Goal: Transaction & Acquisition: Purchase product/service

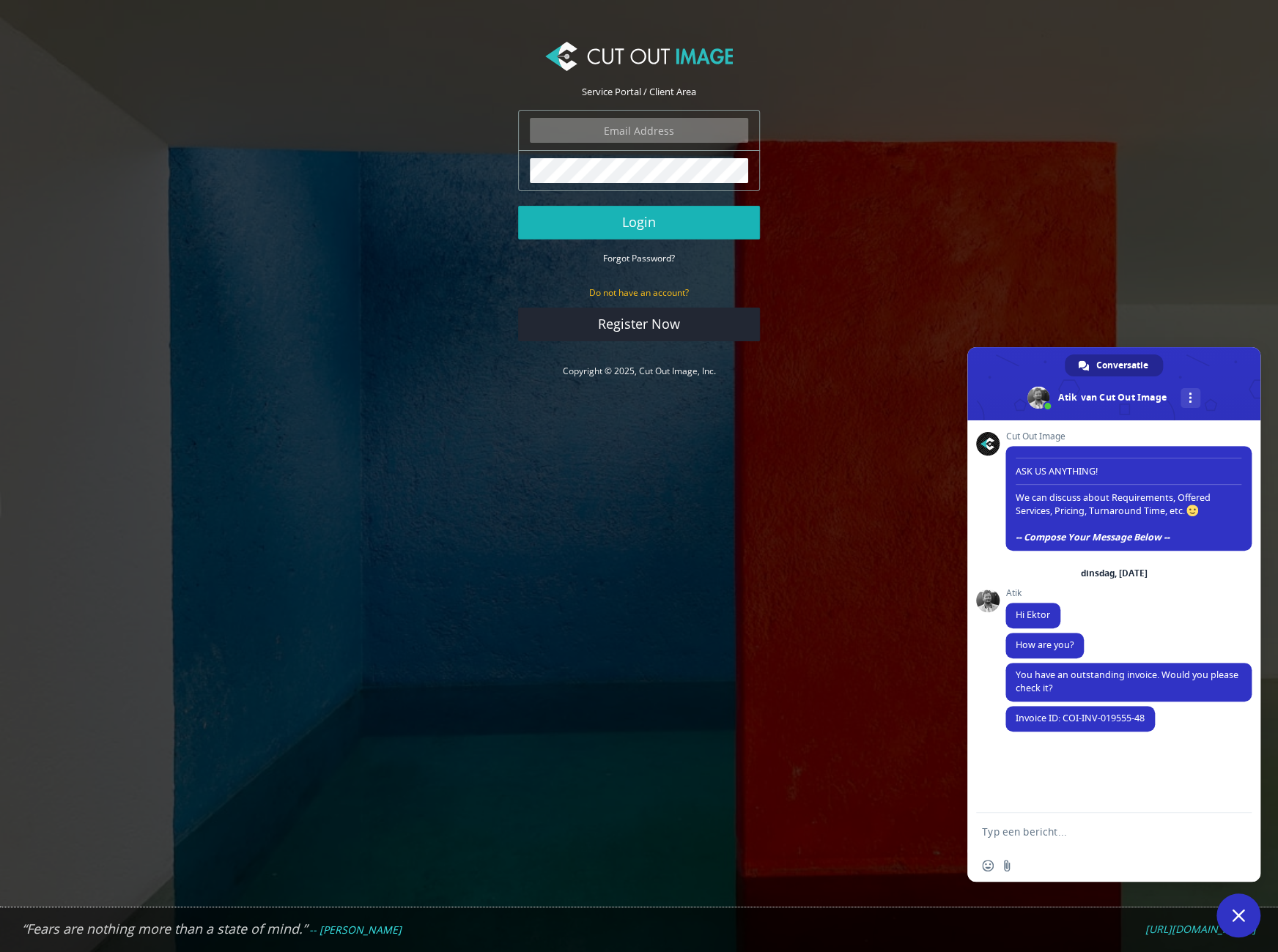
type input "ektor.tsolodimos@gmail.com"
click at [723, 238] on button "Login" at bounding box center [639, 222] width 242 height 34
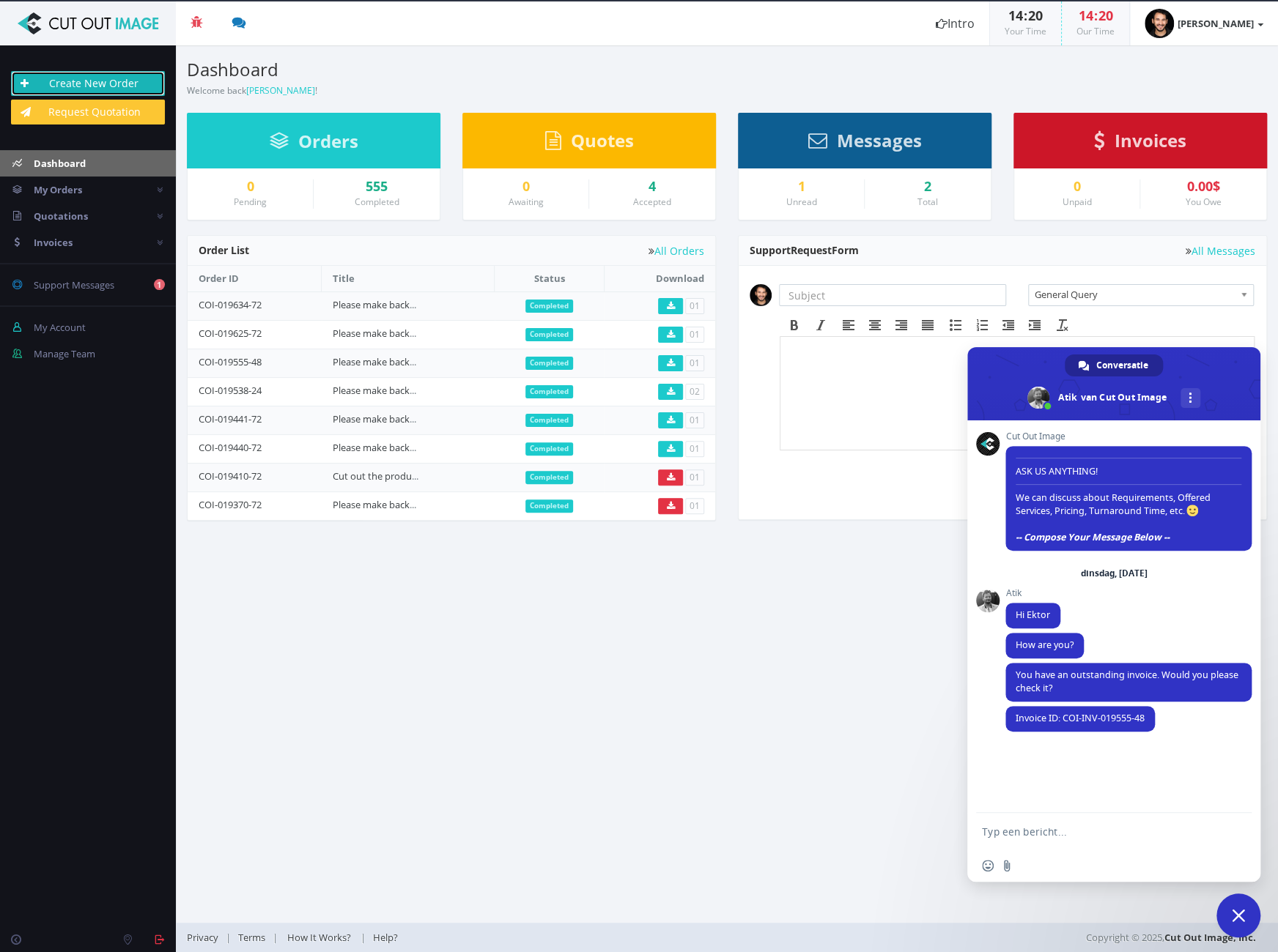
click at [69, 82] on link "Create New Order" at bounding box center [87, 83] width 154 height 25
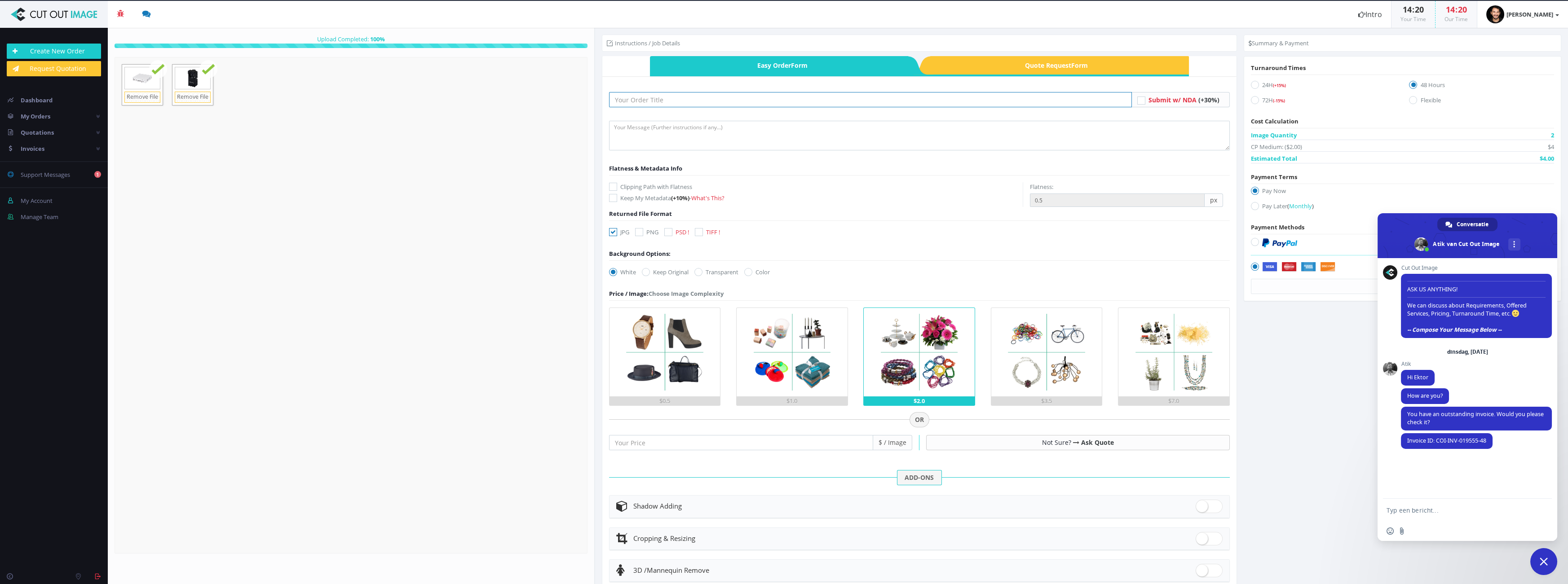
click at [696, 99] on input "text" at bounding box center [870, 99] width 523 height 15
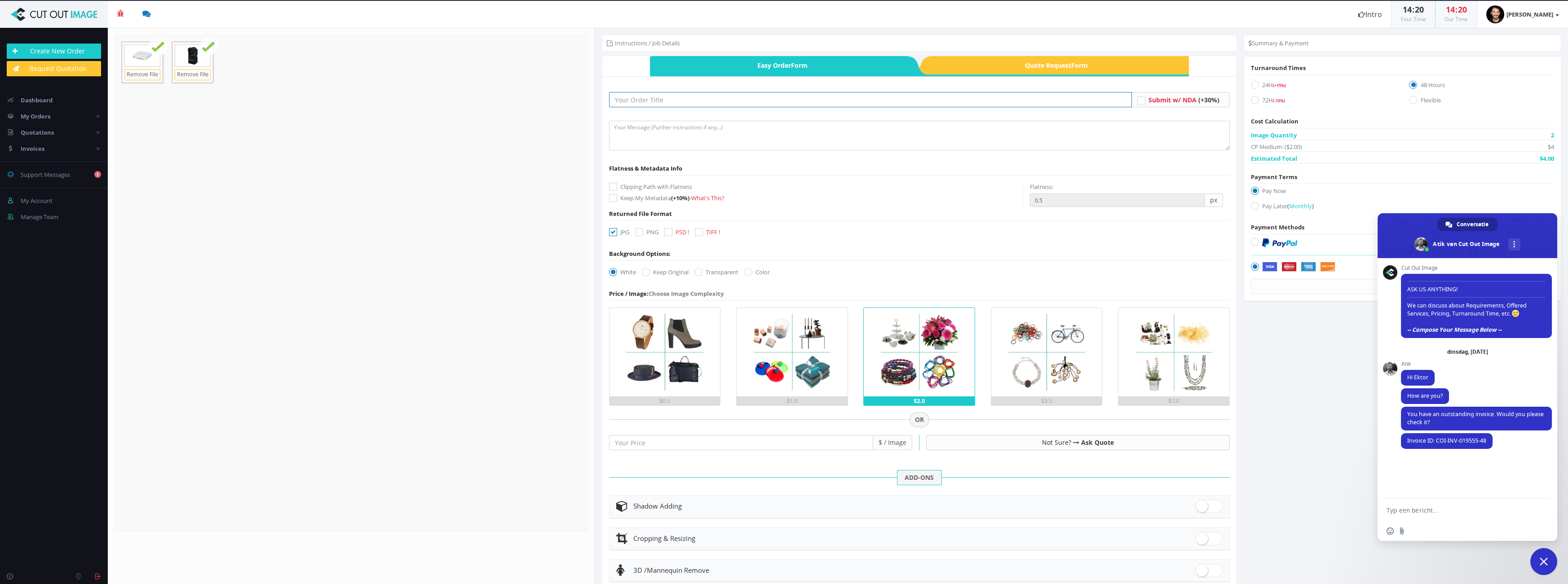
click at [709, 102] on input "text" at bounding box center [870, 99] width 523 height 15
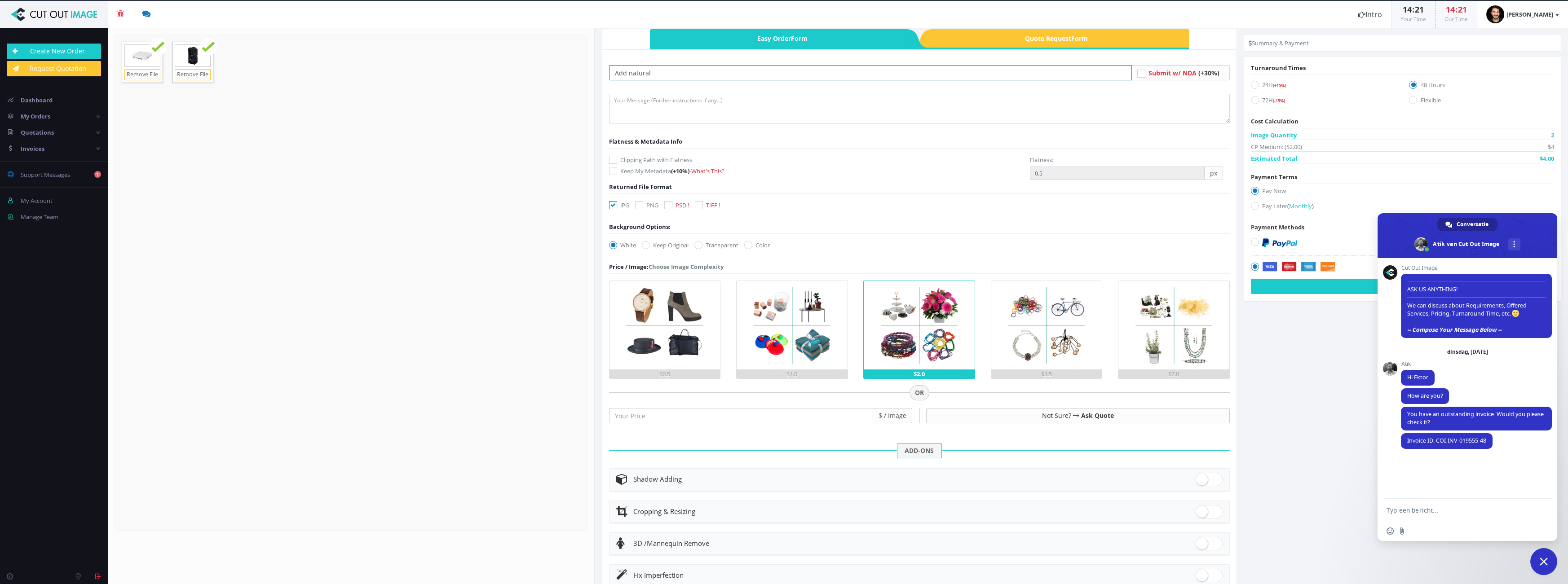
scroll to position [40, 0]
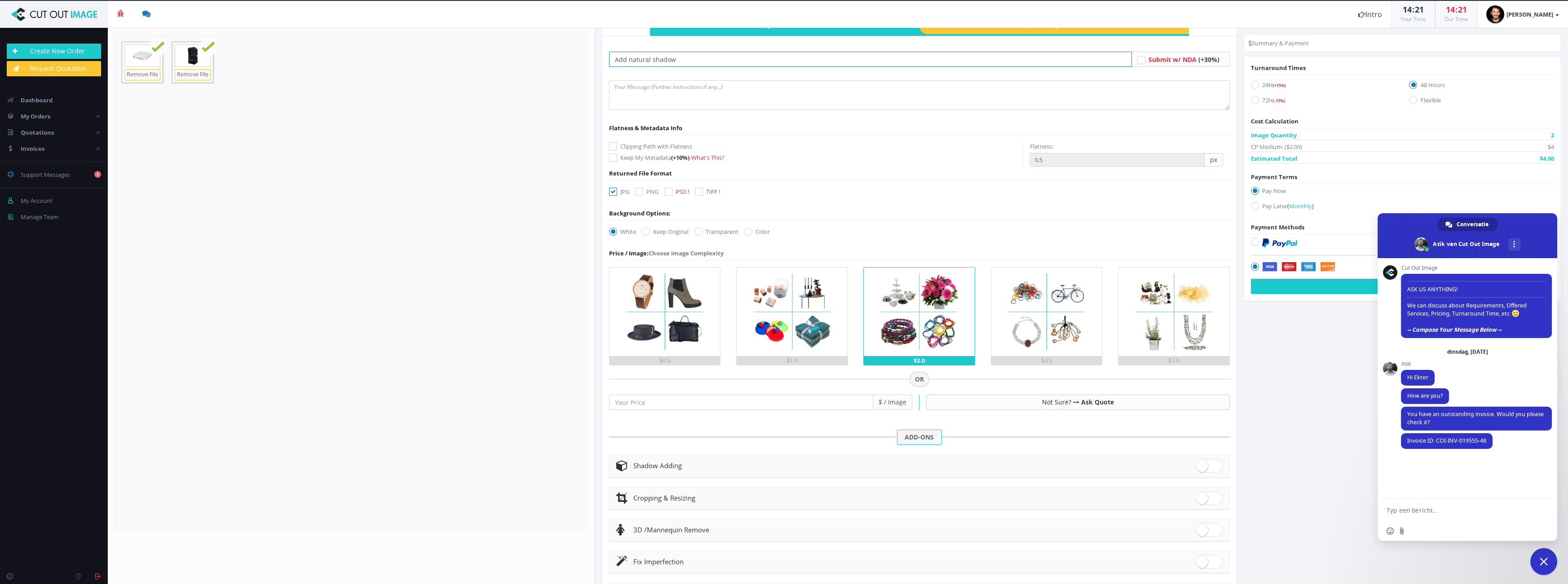
type input "Add natural shadow"
click at [674, 146] on label "Clipping Path with Flatness" at bounding box center [816, 146] width 414 height 9
click at [617, 146] on input "Clipping Path with Flatness" at bounding box center [614, 147] width 6 height 6
click at [681, 147] on label "Clipping Path with Flatness" at bounding box center [816, 146] width 414 height 9
click at [617, 147] on input "Clipping Path with Flatness" at bounding box center [614, 147] width 6 height 6
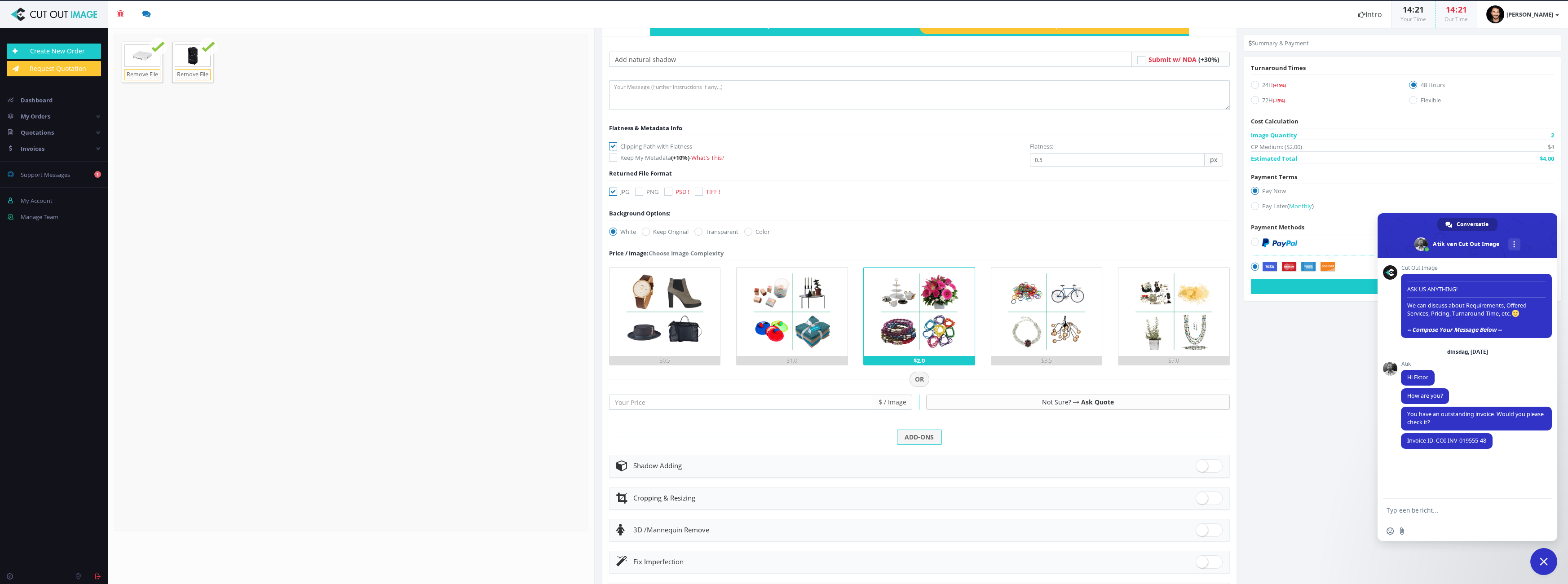
checkbox input "false"
click at [736, 461] on div "Shadow Adding" at bounding box center [919, 466] width 606 height 13
click at [783, 464] on span at bounding box center [1209, 466] width 27 height 13
click at [783, 464] on input "checkbox" at bounding box center [1199, 464] width 6 height 6
checkbox input "true"
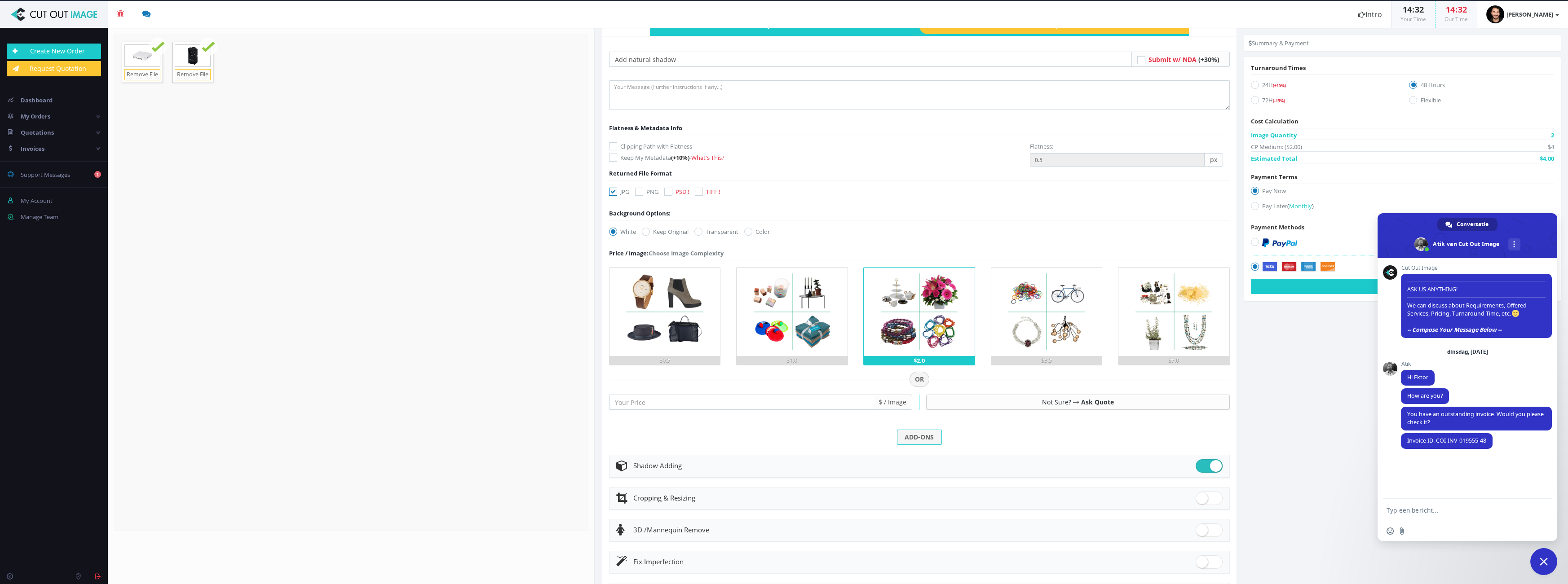
radio input "true"
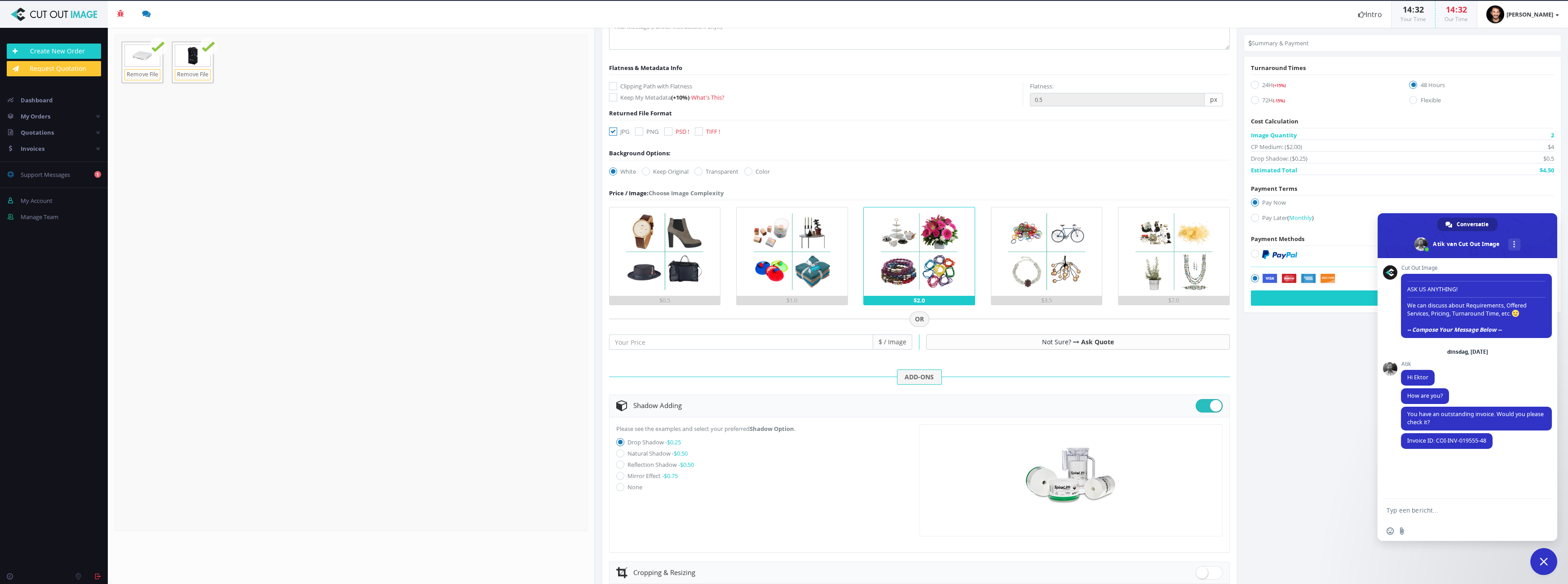
scroll to position [204, 0]
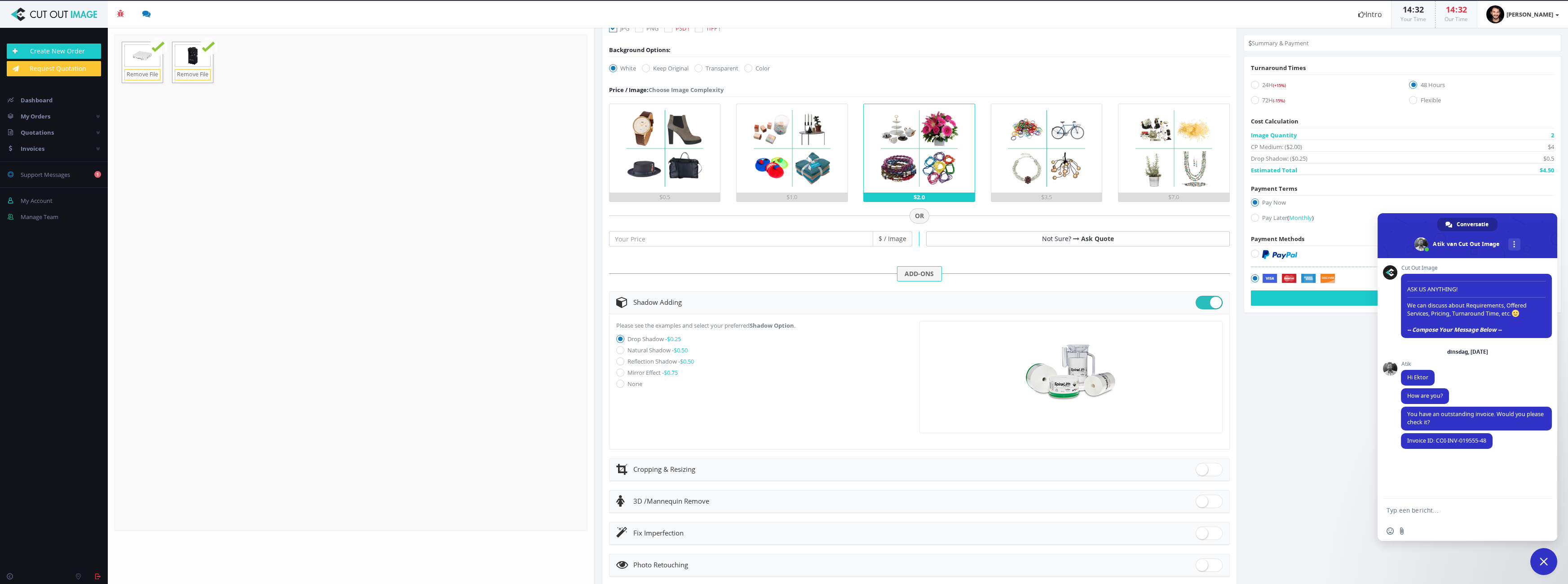
click at [621, 350] on icon at bounding box center [620, 350] width 8 height 8
click at [621, 350] on input "Natural Shadow - $0.50" at bounding box center [621, 350] width 6 height 6
radio input "true"
click at [620, 338] on icon at bounding box center [620, 338] width 8 height 8
click at [620, 338] on input "Drop Shadow - $0.25" at bounding box center [621, 339] width 6 height 6
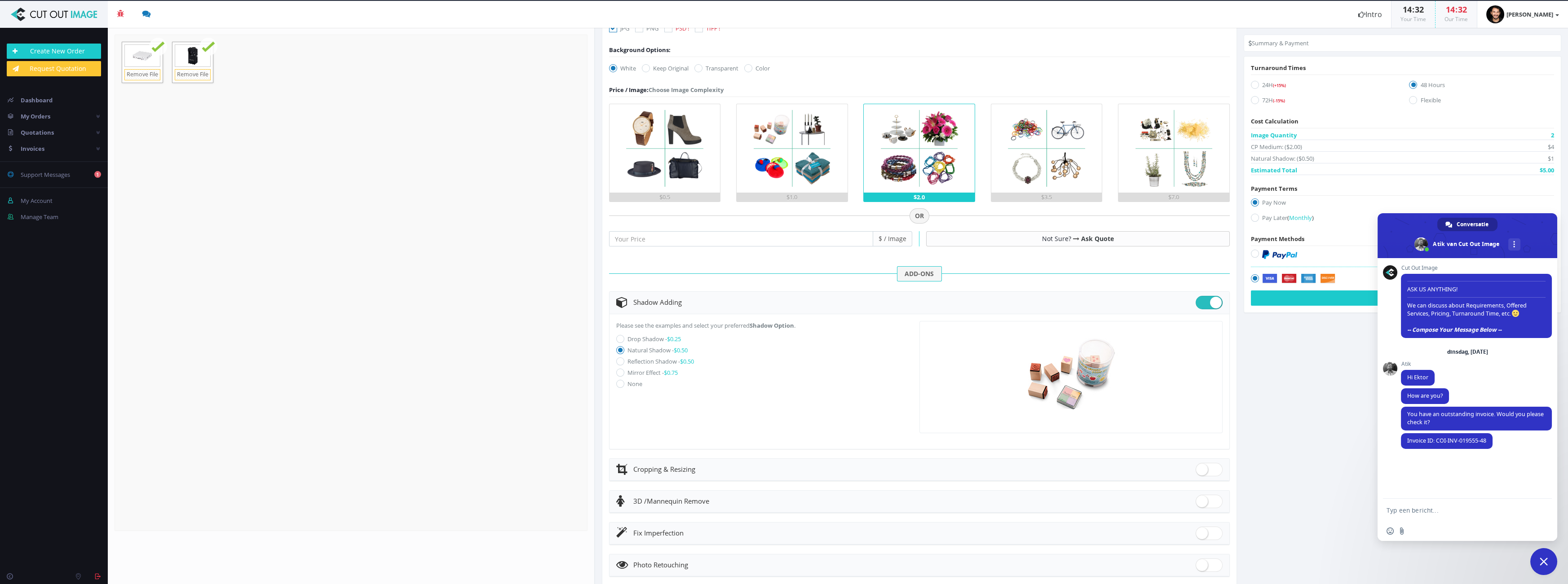
radio input "true"
click at [620, 357] on icon at bounding box center [620, 361] width 8 height 8
click at [620, 359] on input "Reflection Shadow - $0.50" at bounding box center [621, 362] width 6 height 6
radio input "true"
click at [620, 349] on icon at bounding box center [620, 350] width 8 height 8
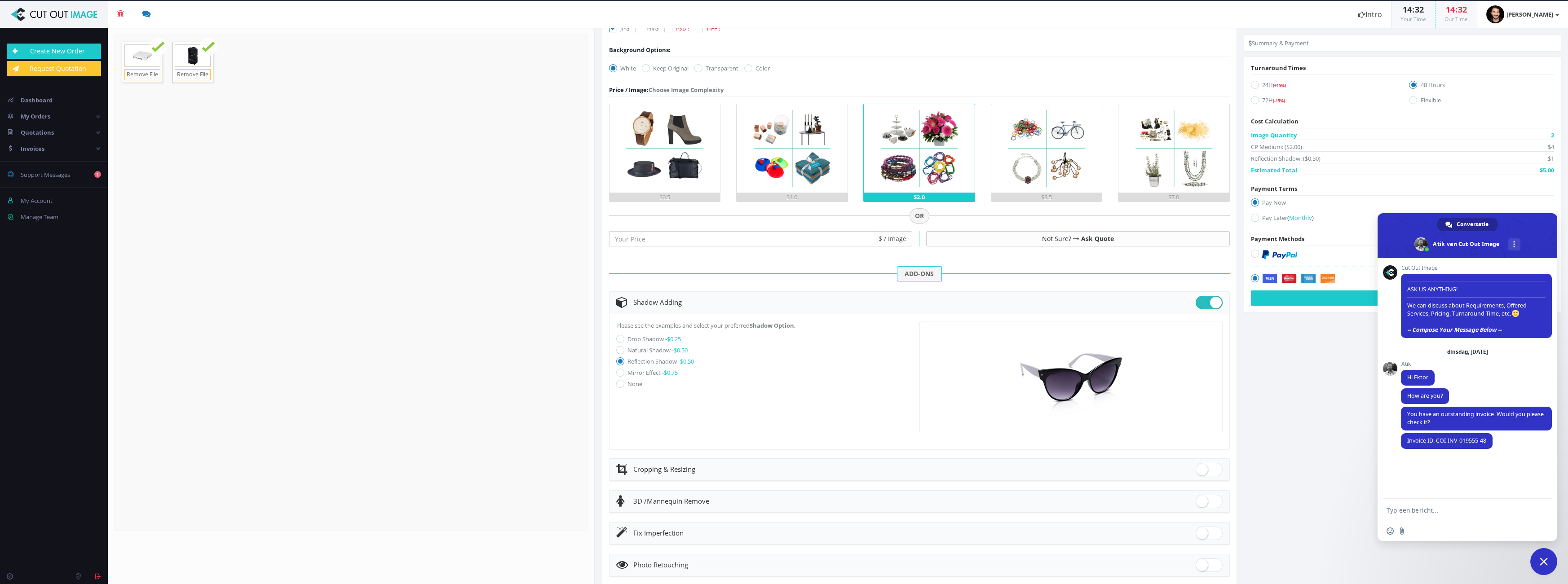
click at [620, 349] on input "Natural Shadow - $0.50" at bounding box center [621, 350] width 6 height 6
radio input "true"
click at [621, 336] on icon at bounding box center [620, 338] width 8 height 8
click at [621, 336] on input "Drop Shadow - $0.25" at bounding box center [621, 339] width 6 height 6
radio input "true"
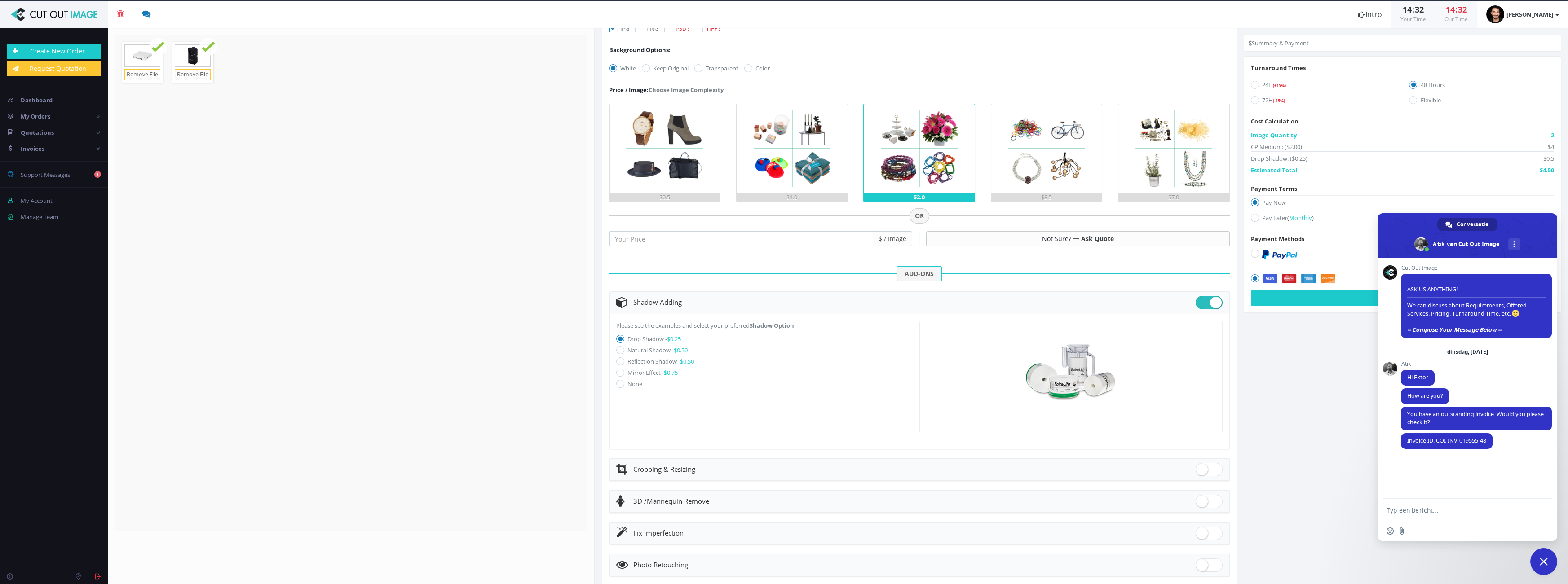
click at [618, 347] on icon at bounding box center [620, 350] width 8 height 8
click at [618, 347] on input "Natural Shadow - $0.50" at bounding box center [621, 350] width 6 height 6
radio input "true"
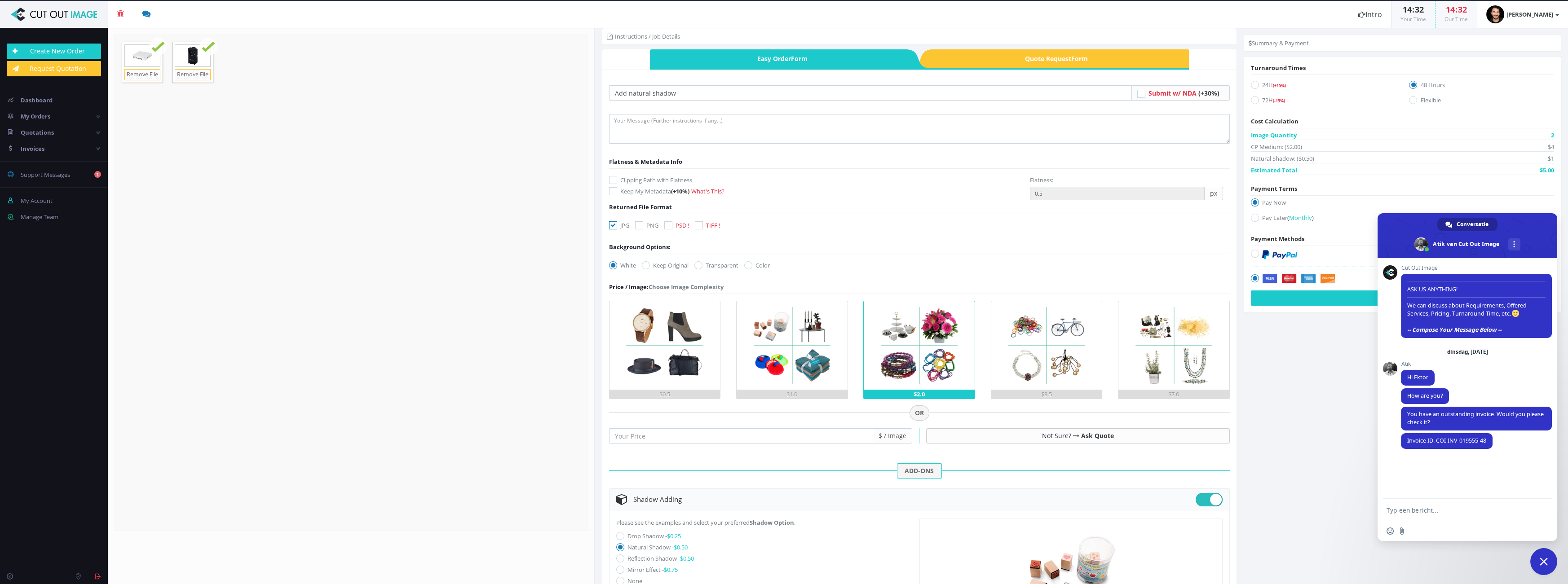
scroll to position [0, 0]
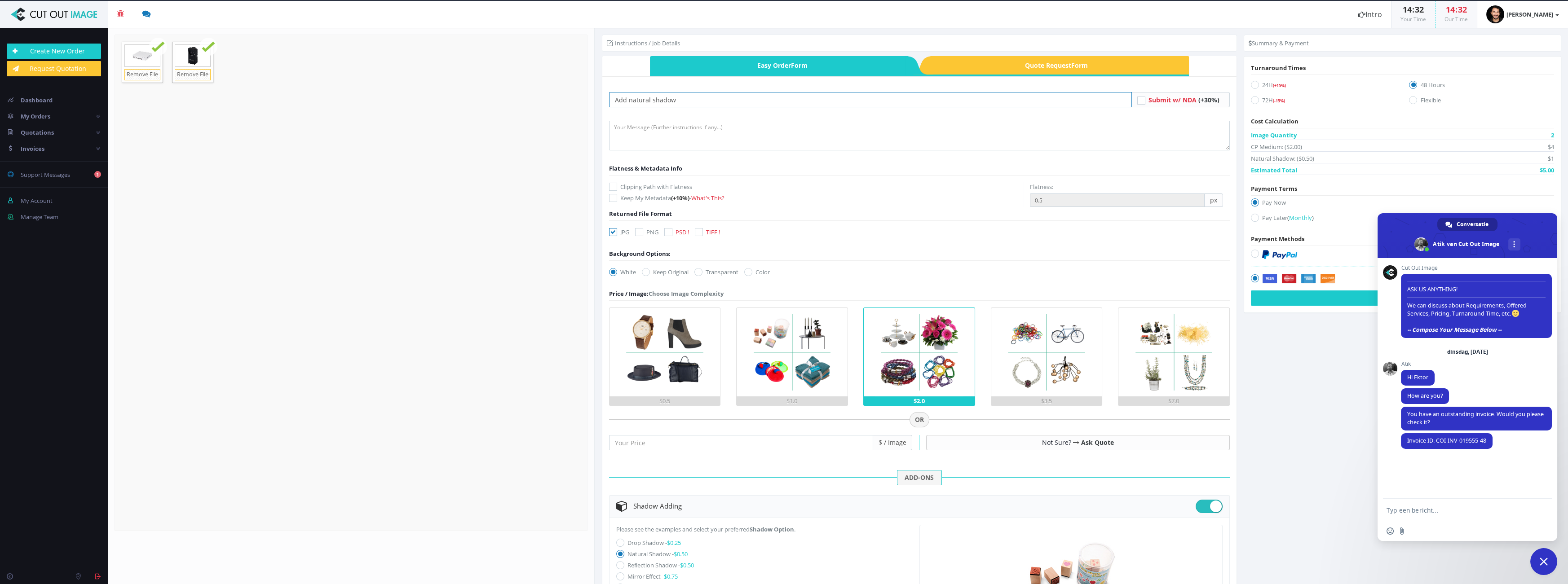
click at [683, 99] on input "Add natural shadow" at bounding box center [870, 99] width 523 height 15
click at [783, 386] on img at bounding box center [792, 352] width 88 height 88
click at [0, 0] on input "$1.0" at bounding box center [0, 0] width 0 height 0
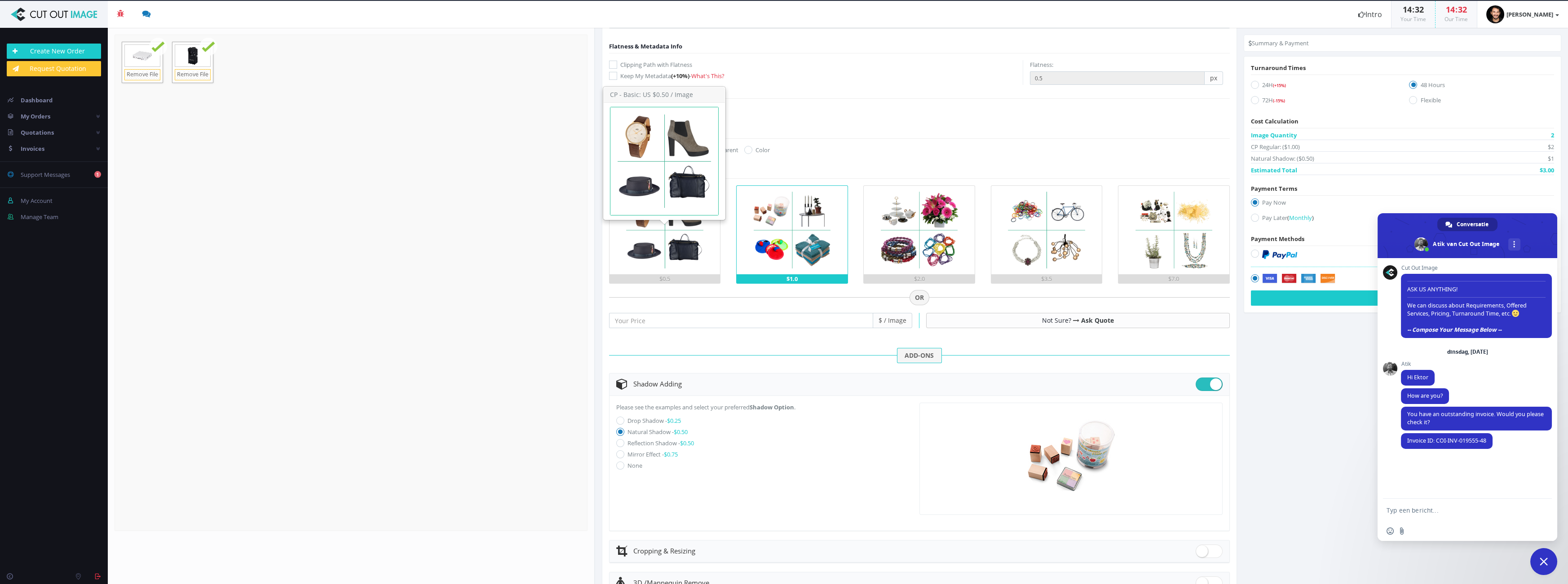
click at [671, 235] on img at bounding box center [664, 229] width 88 height 88
click at [0, 0] on input "$0.5" at bounding box center [0, 0] width 0 height 0
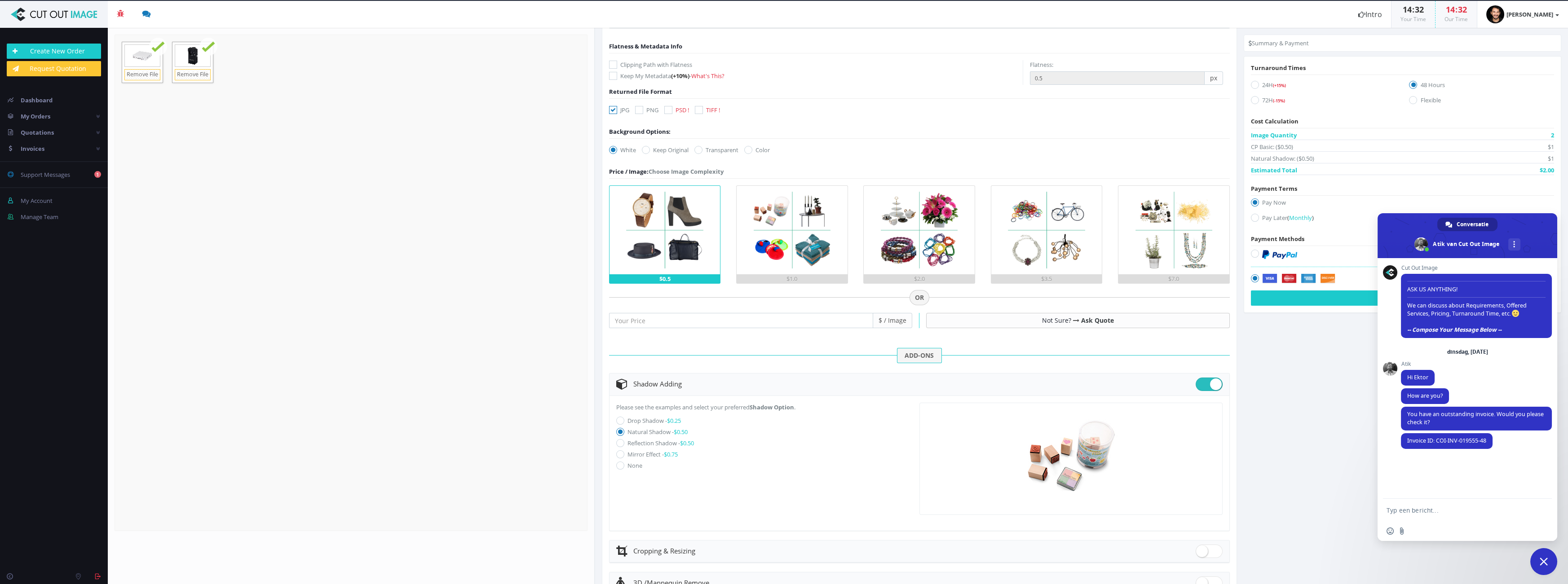
click at [759, 148] on label "Color" at bounding box center [757, 150] width 26 height 9
click at [752, 148] on input "Color" at bounding box center [749, 150] width 6 height 6
radio input "true"
click at [756, 146] on input "#00aabb" at bounding box center [765, 149] width 33 height 13
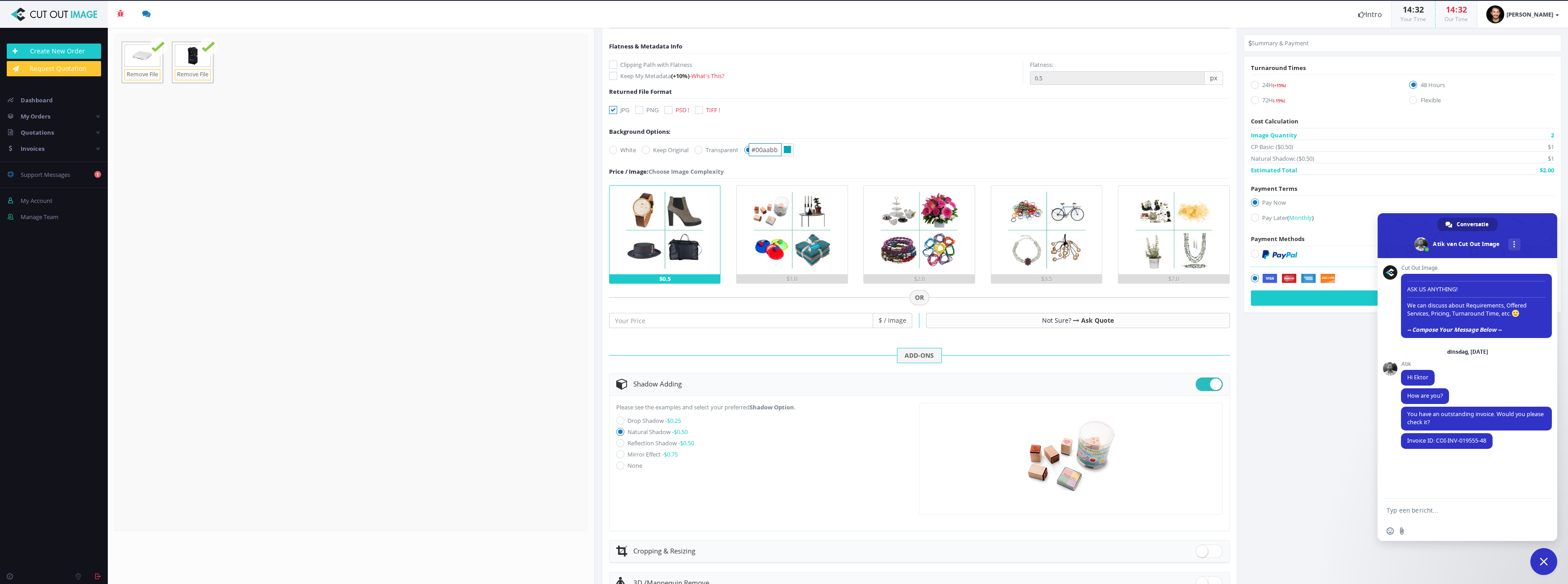
click at [756, 146] on input "#00aabb" at bounding box center [765, 149] width 33 height 13
paste input "D3D3D3"
click at [783, 155] on form "Add natural shadow Submit w/ NDA (+30%) Flatness & Metadata Info (+10%) -" at bounding box center [920, 330] width 621 height 720
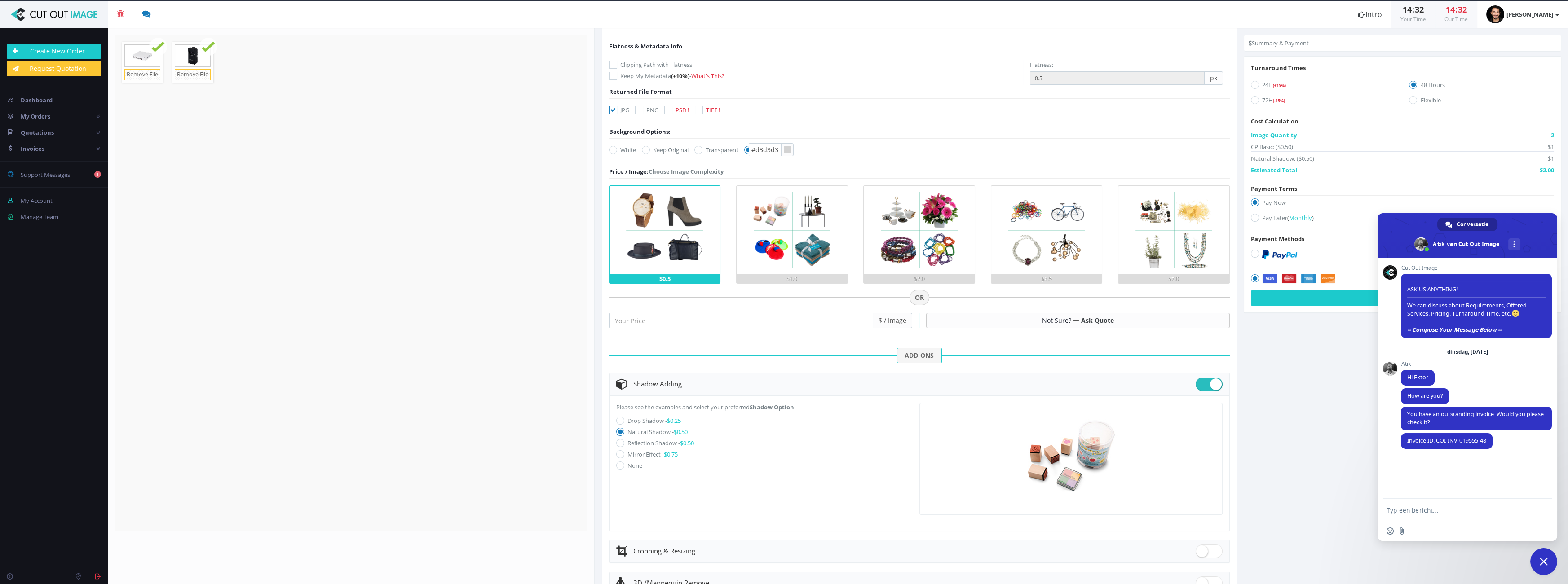
click at [783, 147] on icon at bounding box center [788, 150] width 7 height 7
click at [782, 147] on input "#d3d3d3" at bounding box center [765, 149] width 33 height 13
type input "#f9f9f9"
drag, startPoint x: 733, startPoint y: 165, endPoint x: 723, endPoint y: 160, distance: 11.2
click at [723, 160] on body "Beta 3 You have 0 notifications Order #000148-48 is ready to download 1 minutes…" at bounding box center [784, 292] width 1568 height 584
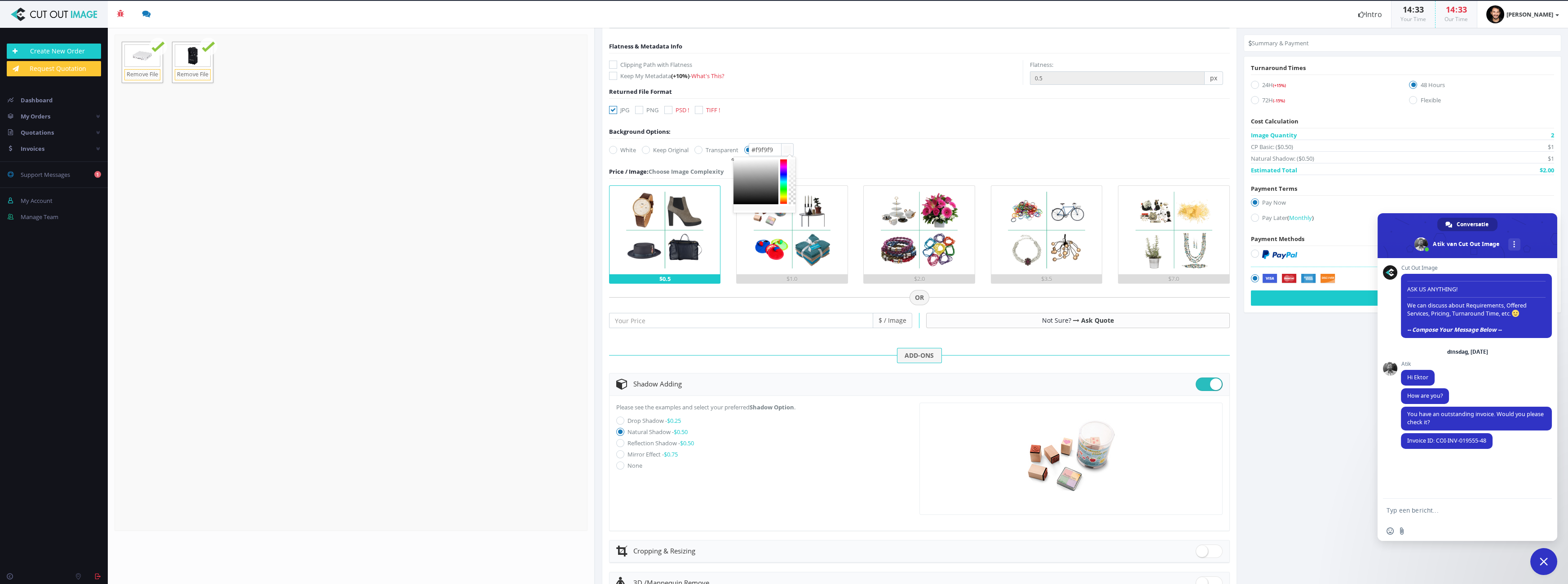
click at [783, 161] on form "Add natural shadow Submit w/ NDA (+30%) Flatness & Metadata Info (+10%) -" at bounding box center [920, 330] width 621 height 720
click at [766, 152] on input "#f9f9f9" at bounding box center [765, 149] width 33 height 13
click at [783, 437] on section "Instructions / Job Details Form" at bounding box center [1082, 306] width 973 height 556
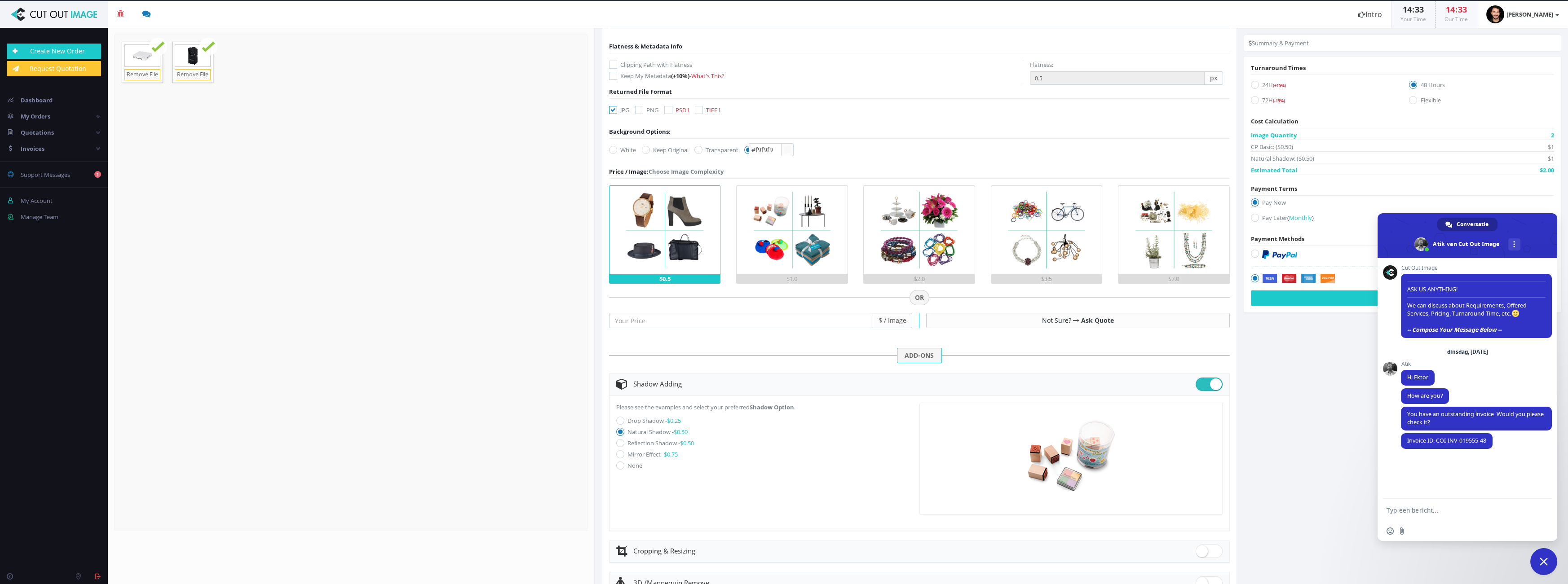
click at [783, 253] on img at bounding box center [1279, 254] width 35 height 9
click at [783, 253] on input "radio" at bounding box center [1256, 254] width 6 height 6
radio input "true"
click at [783, 84] on icon at bounding box center [1255, 85] width 8 height 8
click at [783, 84] on input "24H (+15%)" at bounding box center [1256, 85] width 6 height 6
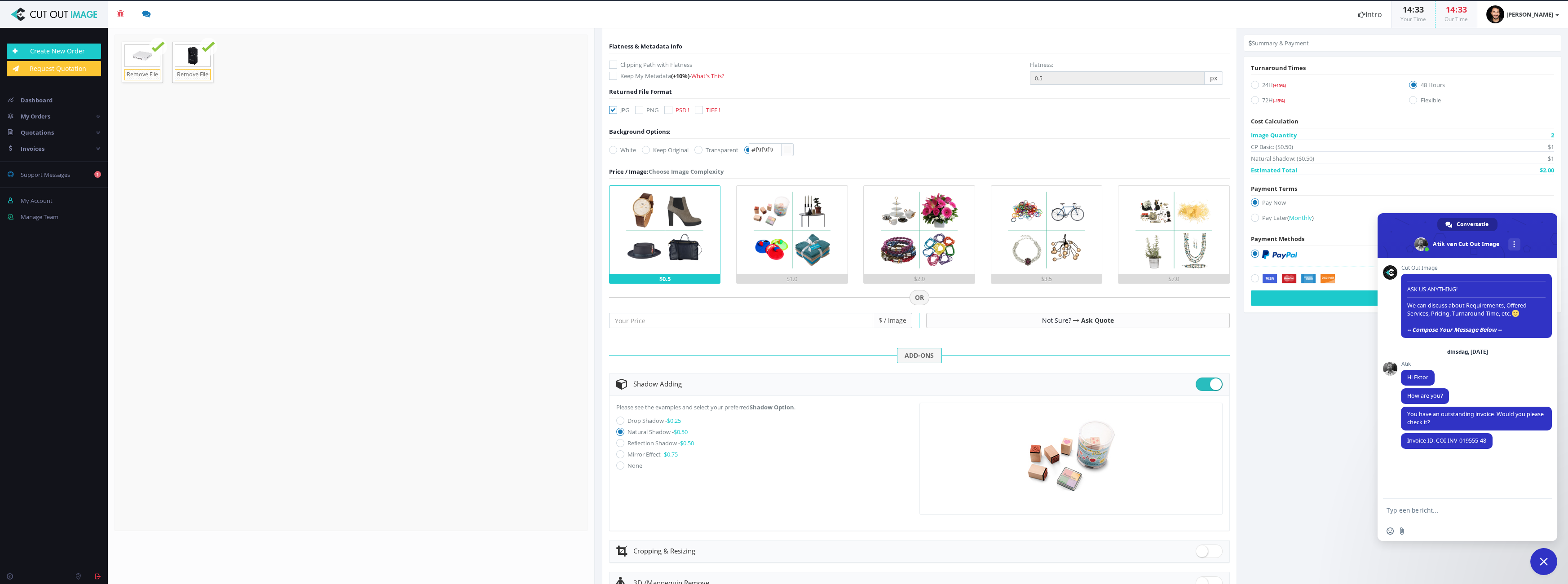
radio input "true"
click at [783, 312] on button "Pay Now" at bounding box center [1402, 310] width 303 height 15
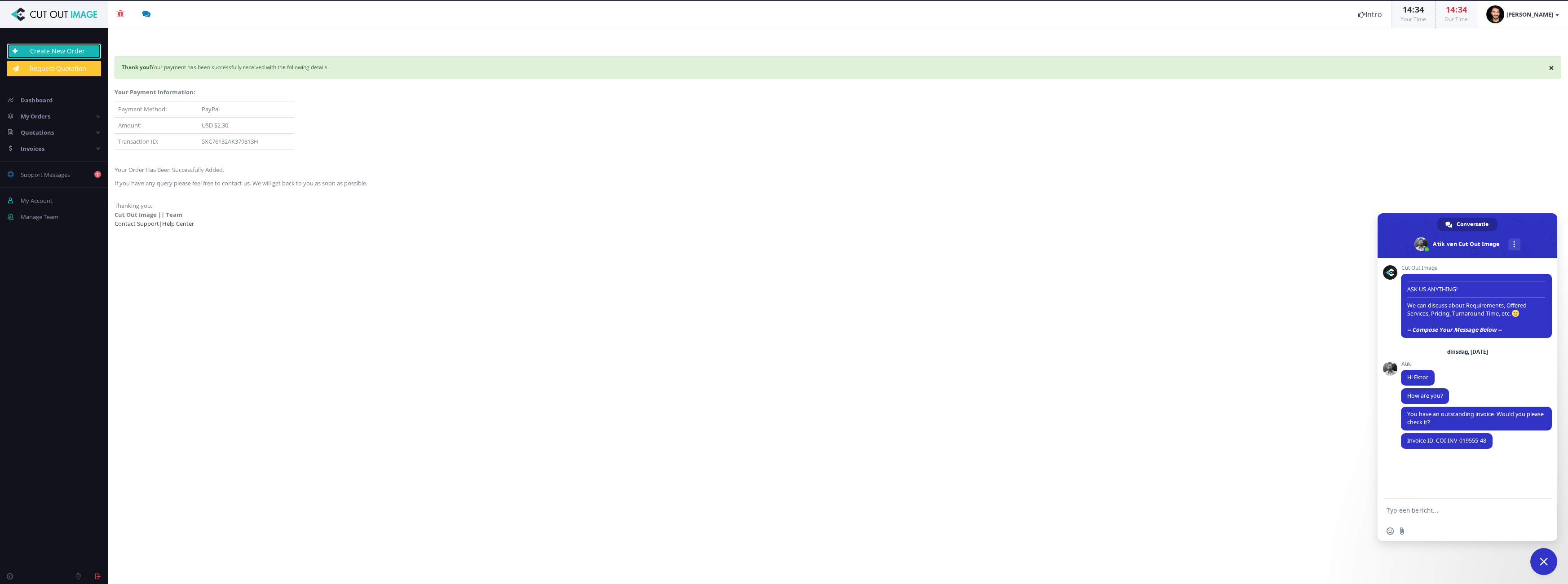
click at [83, 47] on link "Create New Order" at bounding box center [54, 51] width 94 height 15
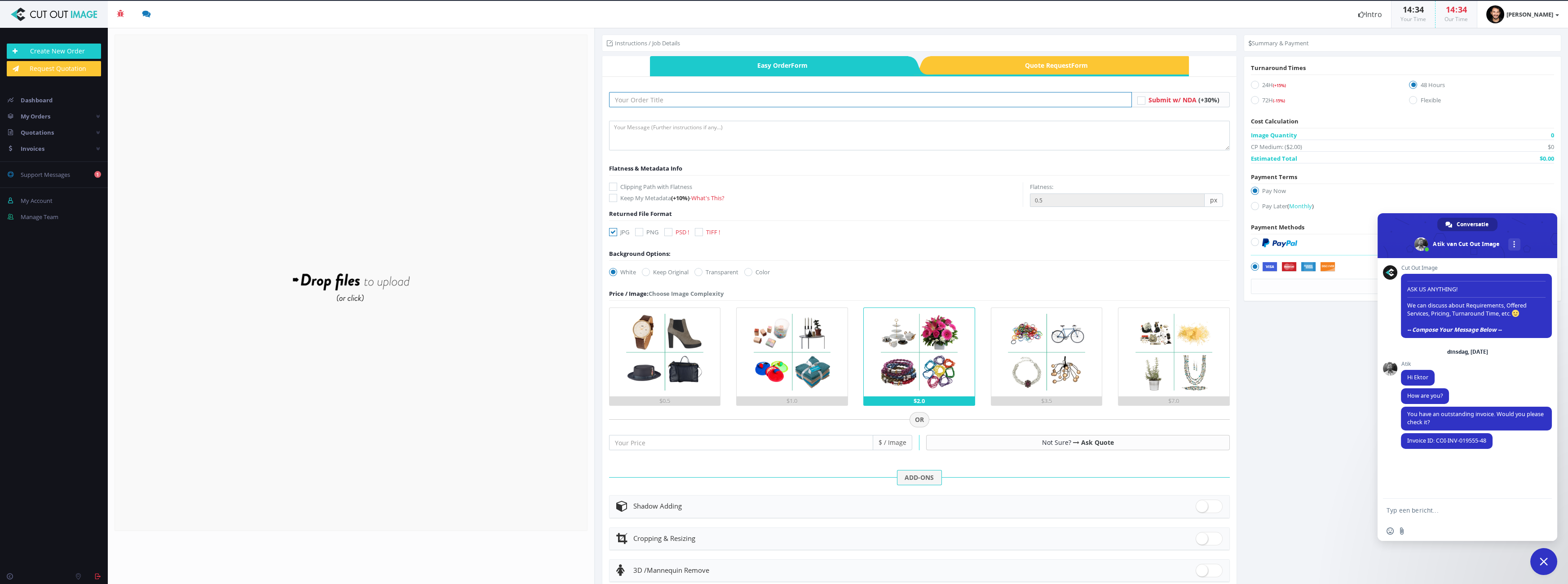
click at [663, 97] on input "text" at bounding box center [870, 99] width 523 height 15
click at [688, 99] on input "text" at bounding box center [870, 99] width 523 height 15
type input "Add drop shadow"
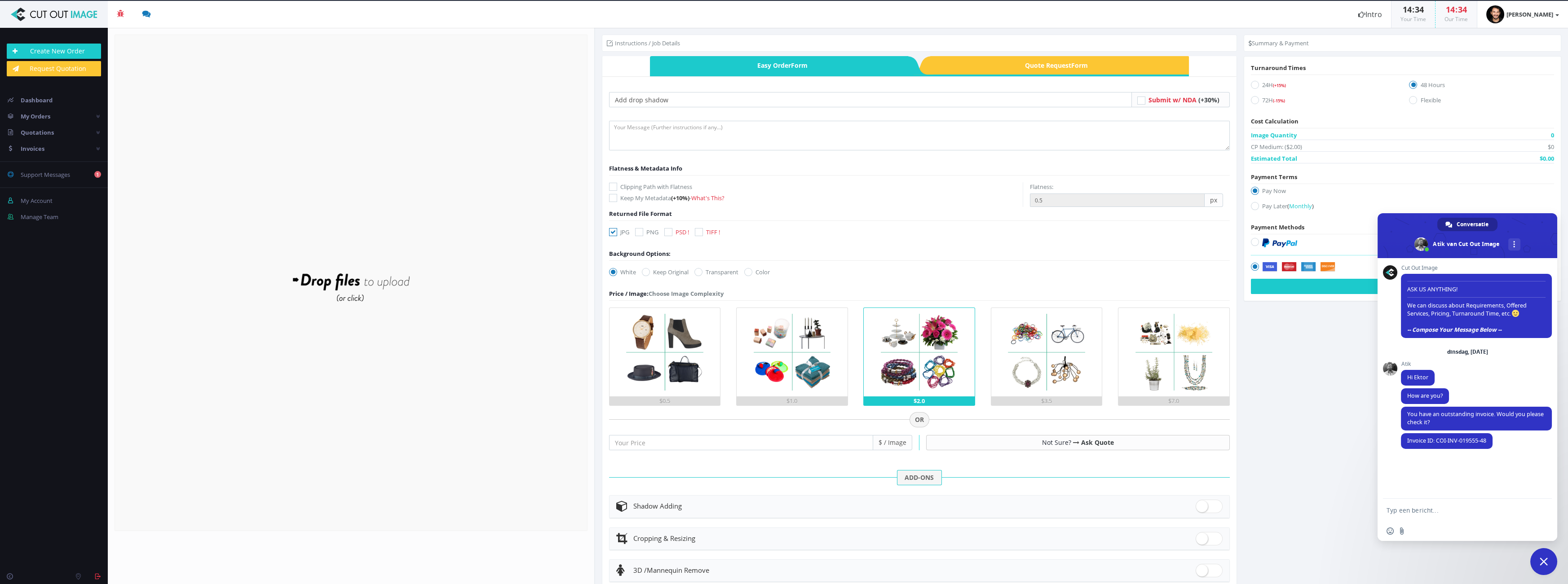
click at [438, 252] on form "Drop files here to upload" at bounding box center [351, 283] width 473 height 496
click at [761, 274] on label "Color" at bounding box center [757, 272] width 26 height 9
click at [752, 274] on input "Color" at bounding box center [749, 273] width 6 height 6
radio input "true"
click at [757, 271] on input "#00aabb" at bounding box center [765, 271] width 33 height 13
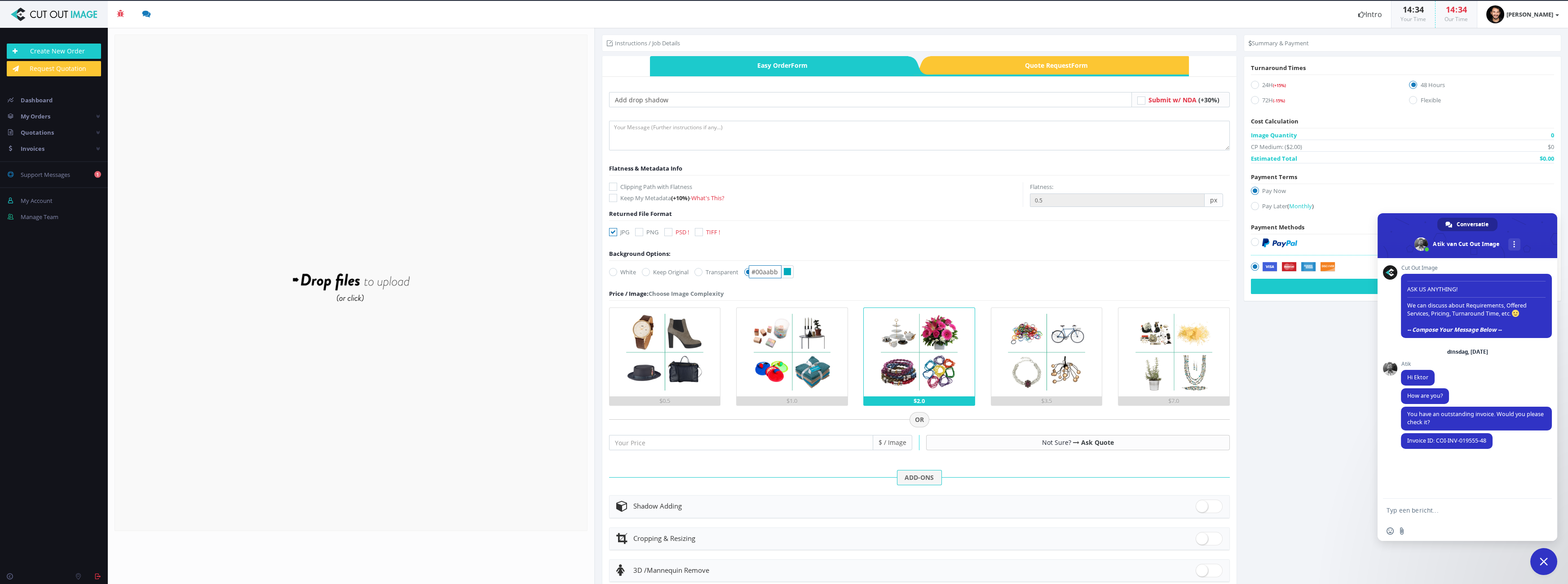
click at [757, 271] on input "#00aabb" at bounding box center [765, 271] width 33 height 13
paste input "f9f9f9"
type input "#f9f9f9"
click at [895, 262] on form "Add drop shadow Submit w/ NDA (+30%) Flatness & Metadata Info (+10%) - px" at bounding box center [920, 384] width 621 height 586
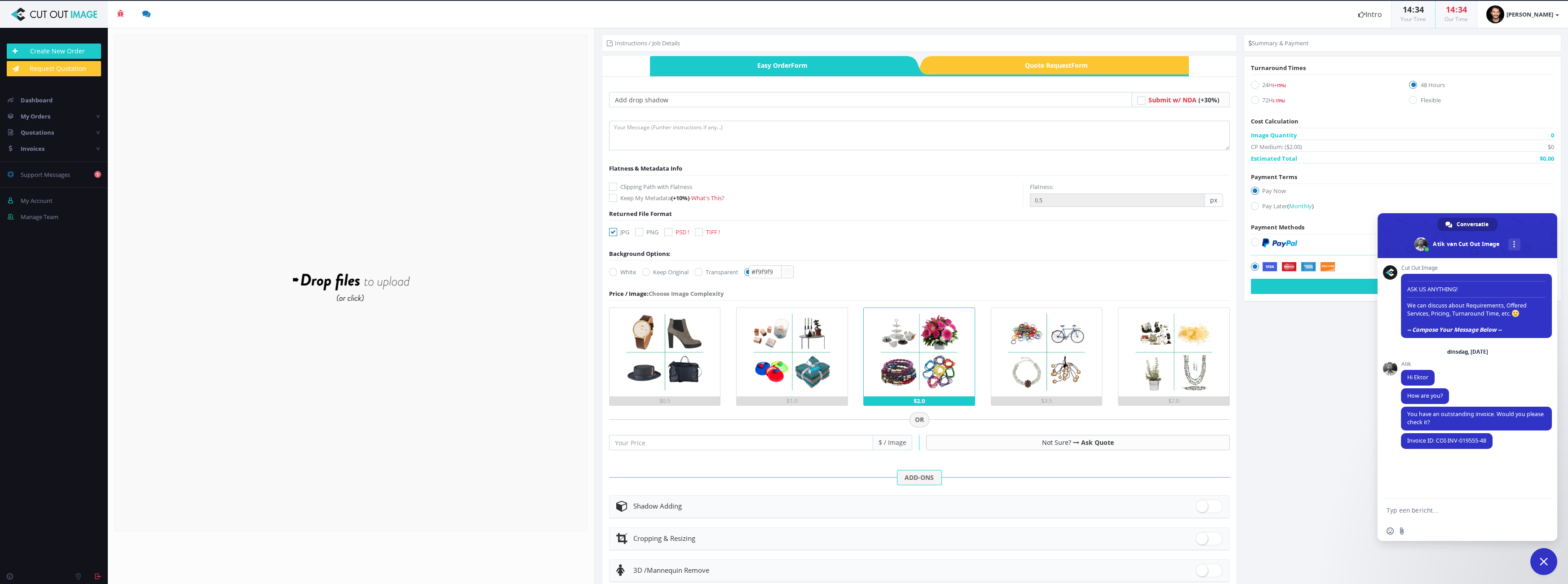
click at [678, 182] on label "Clipping Path with Flatness" at bounding box center [816, 187] width 414 height 9
click at [617, 184] on input "Clipping Path with Flatness" at bounding box center [614, 187] width 6 height 6
click at [685, 182] on label "Clipping Path with Flatness" at bounding box center [816, 187] width 414 height 9
click at [617, 184] on input "Clipping Path with Flatness" at bounding box center [614, 187] width 6 height 6
checkbox input "false"
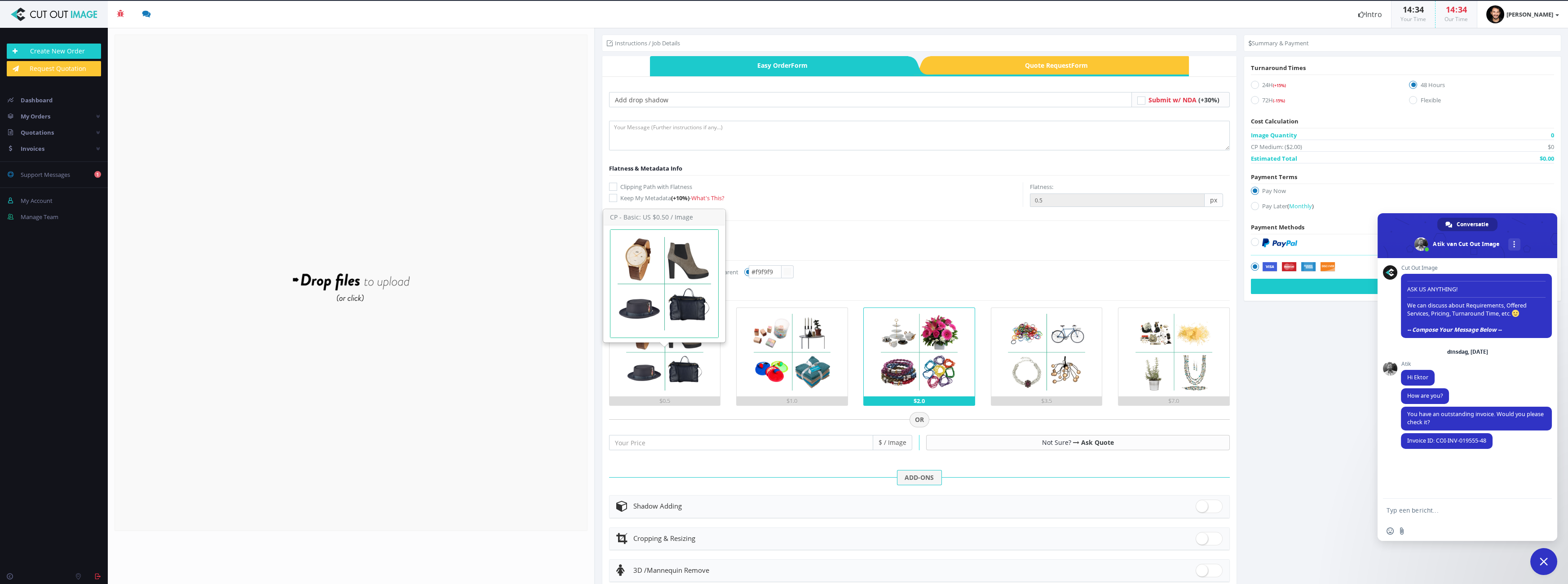
click at [673, 384] on img at bounding box center [664, 352] width 88 height 88
click at [0, 0] on input "$0.5" at bounding box center [0, 0] width 0 height 0
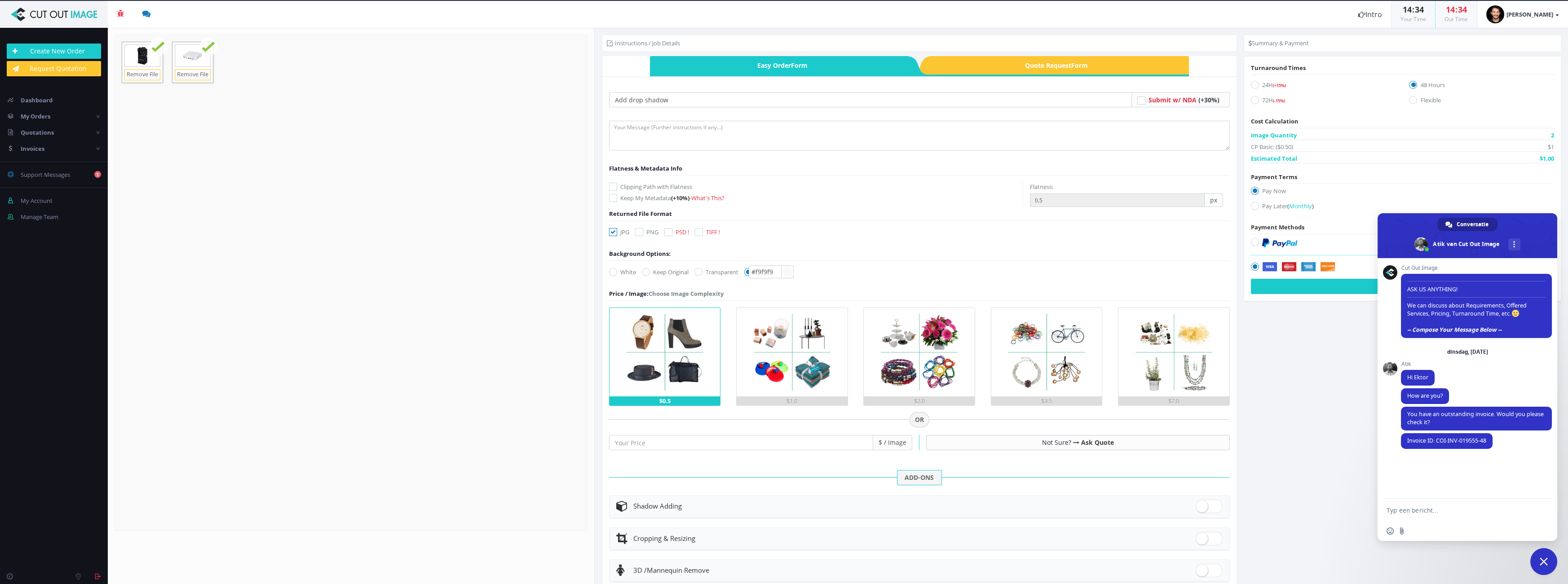
click at [1195, 504] on span at bounding box center [1209, 506] width 27 height 13
click at [1195, 504] on input "checkbox" at bounding box center [1199, 504] width 6 height 6
checkbox input "true"
radio input "true"
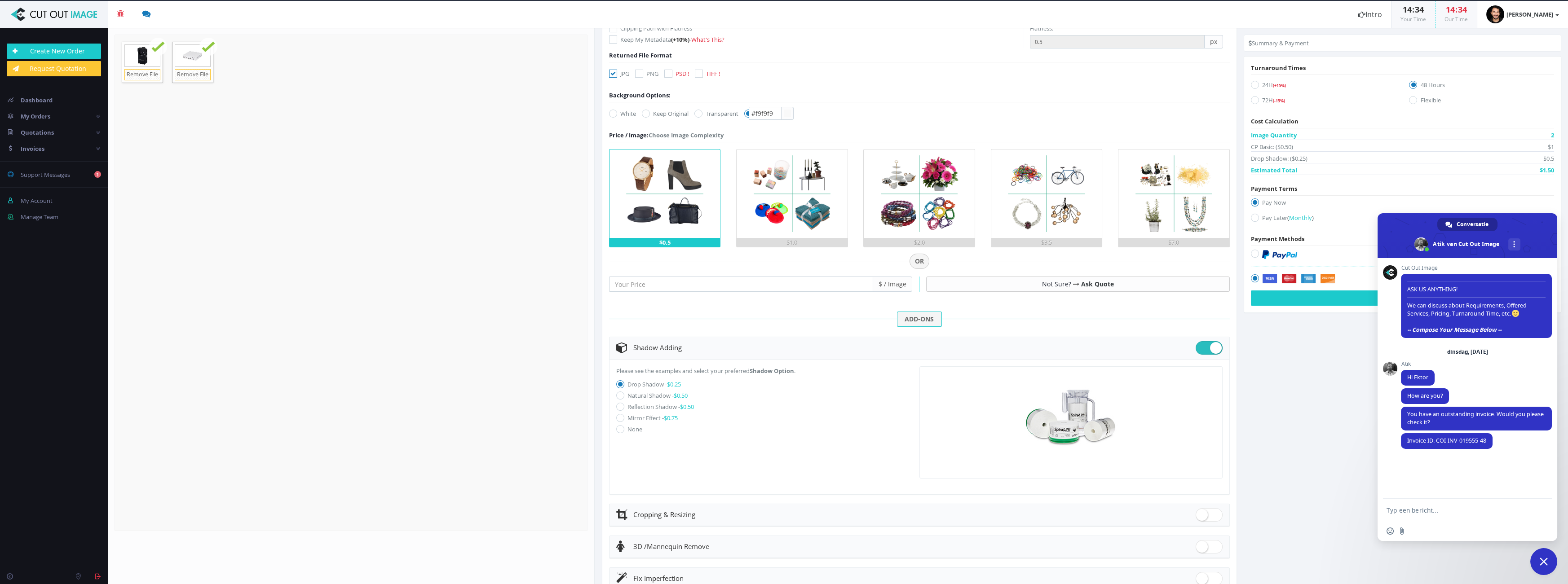
scroll to position [163, 0]
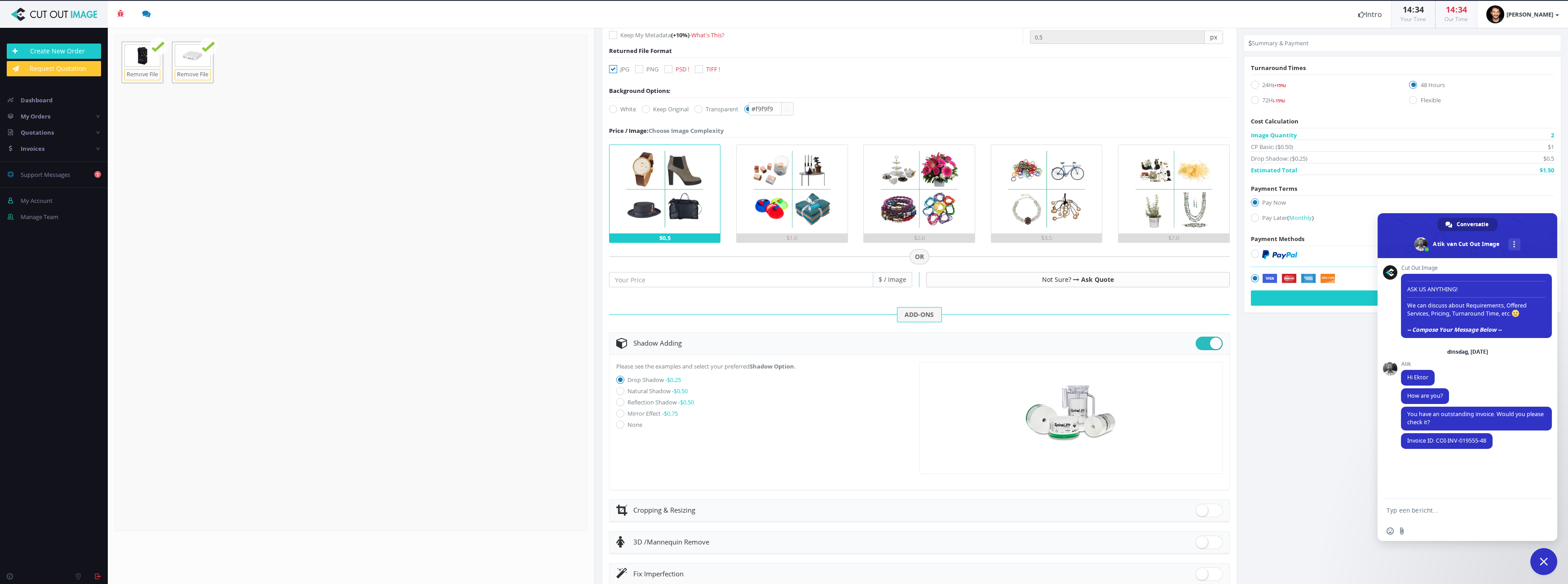
click at [1262, 82] on label "24H (+15%)" at bounding box center [1323, 86] width 145 height 12
click at [1259, 82] on input "24H (+15%)" at bounding box center [1256, 85] width 6 height 6
radio input "true"
click at [1276, 263] on img at bounding box center [1279, 266] width 35 height 9
click at [1259, 263] on input "radio" at bounding box center [1256, 266] width 6 height 6
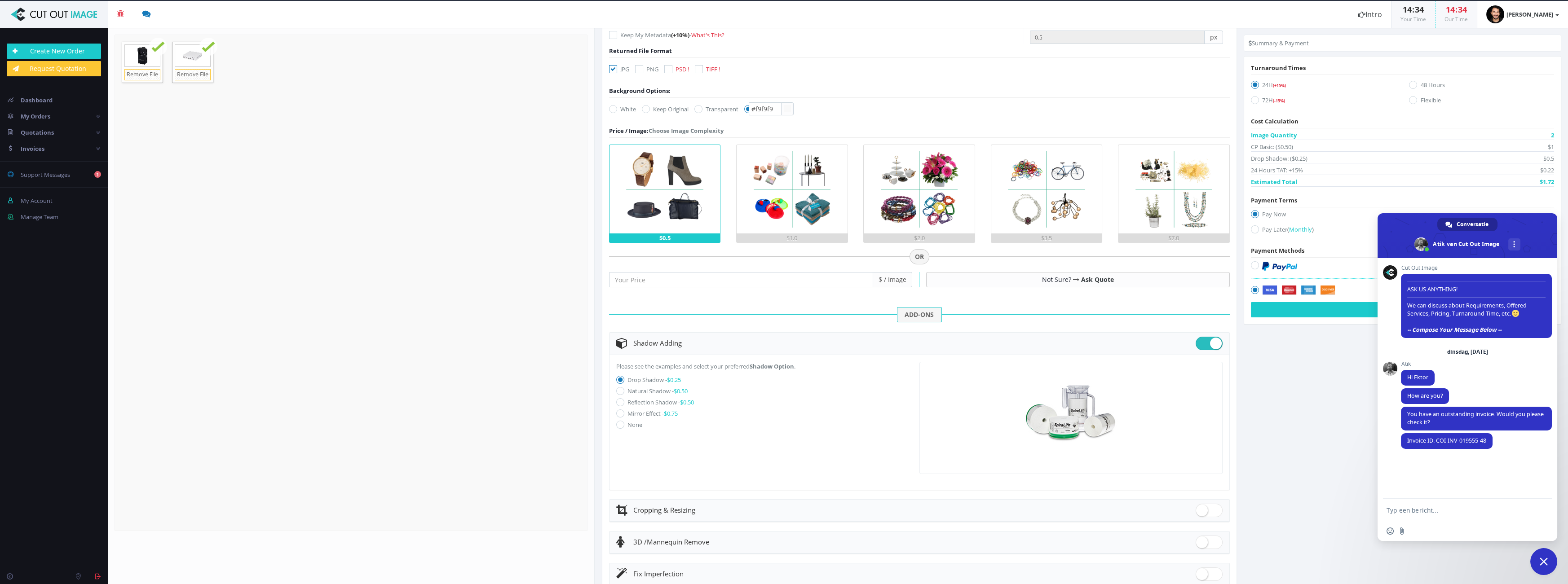
radio input "true"
click at [1326, 309] on button "Pay Now" at bounding box center [1402, 310] width 303 height 15
